Goal: Navigation & Orientation: Find specific page/section

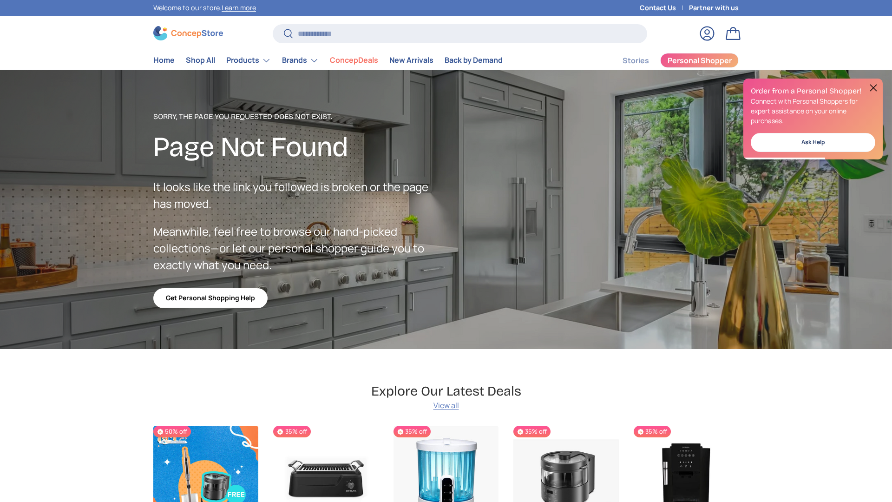
scroll to position [1659, 3799]
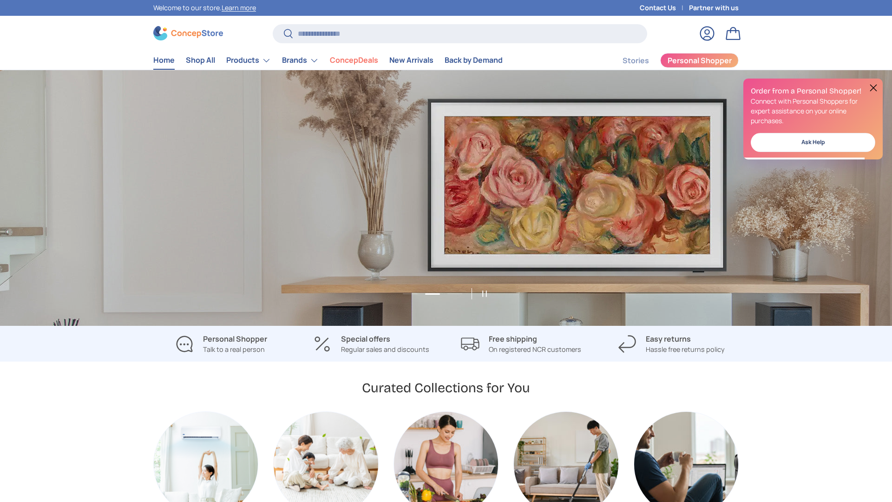
scroll to position [0, 892]
